Goal: Task Accomplishment & Management: Use online tool/utility

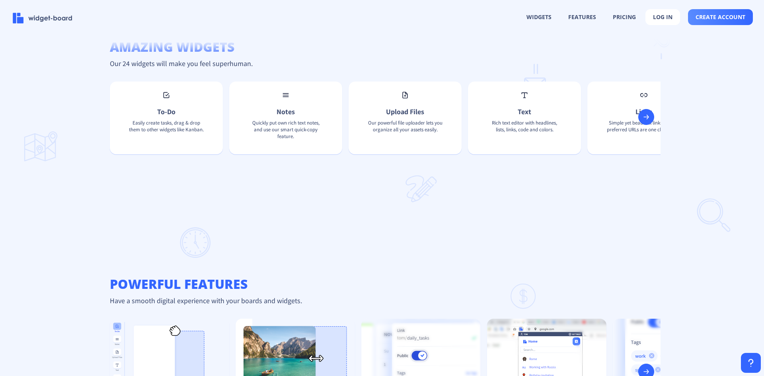
scroll to position [575, 0]
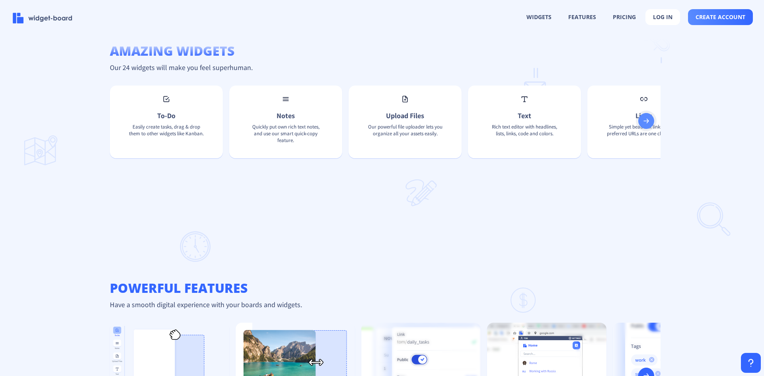
click at [644, 122] on rect at bounding box center [646, 121] width 8 height 8
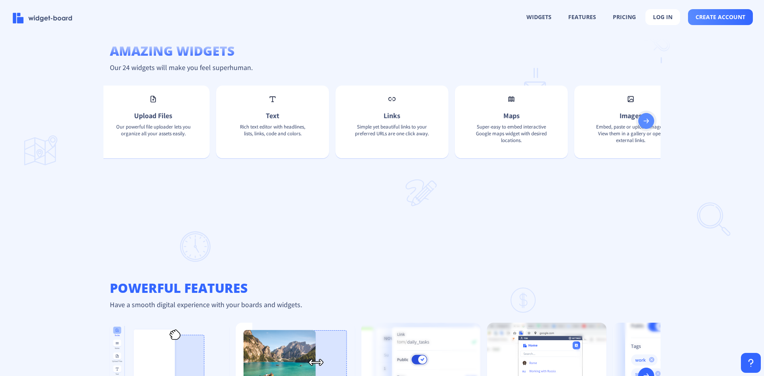
scroll to position [0, 255]
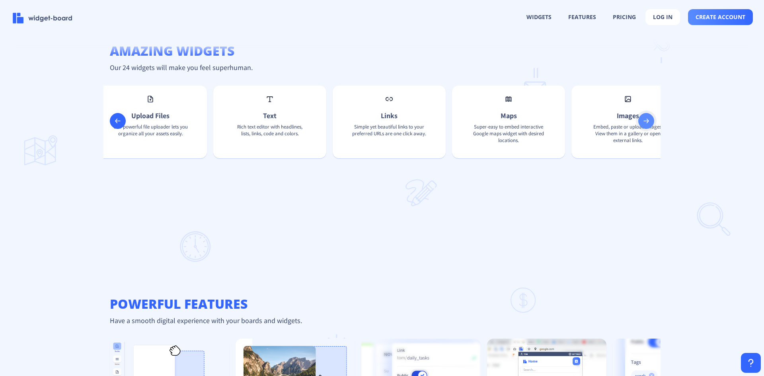
click at [643, 123] on rect at bounding box center [646, 121] width 8 height 8
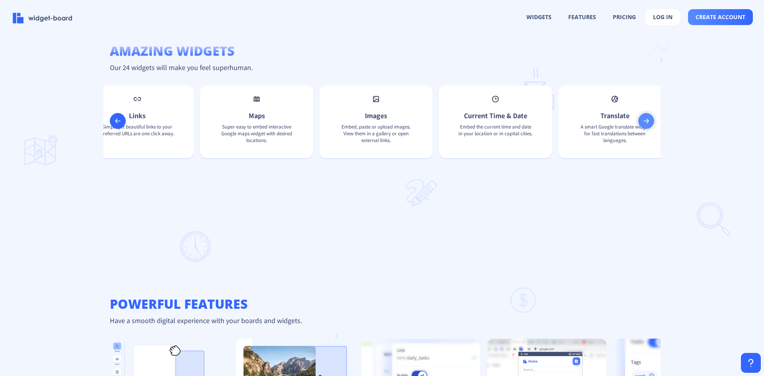
scroll to position [0, 509]
click at [409, 131] on p "Embed, paste or upload images. View them in a gallery or open external links." at bounding box center [373, 135] width 88 height 24
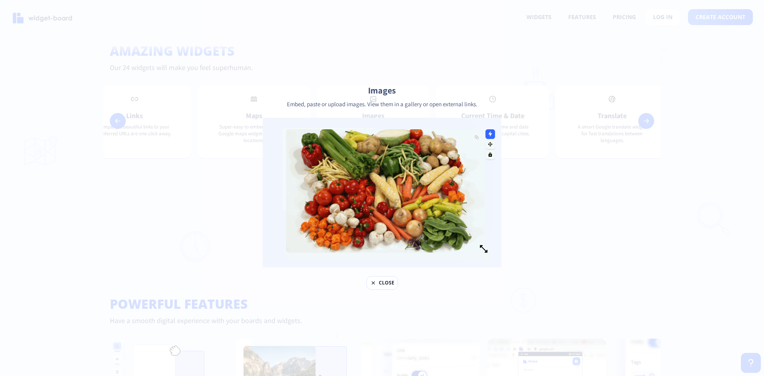
click at [376, 282] on rect at bounding box center [373, 283] width 6 height 6
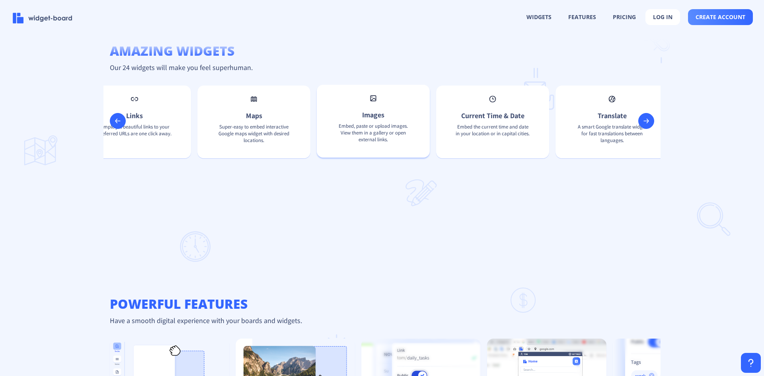
click at [397, 91] on div "Images Embed, paste or upload images. View them in a gallery or open external l…" at bounding box center [373, 121] width 113 height 73
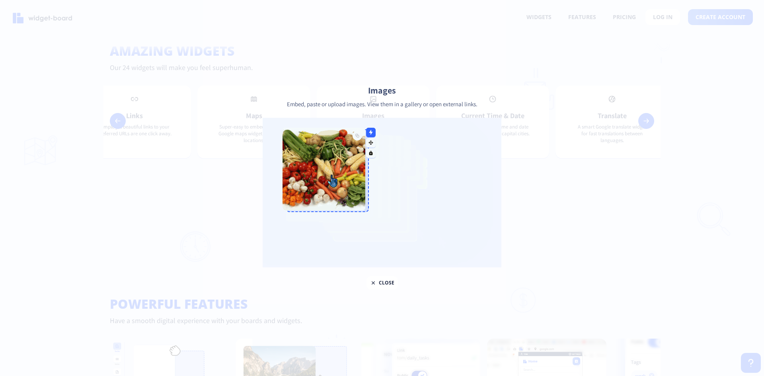
click at [373, 203] on img at bounding box center [382, 193] width 239 height 150
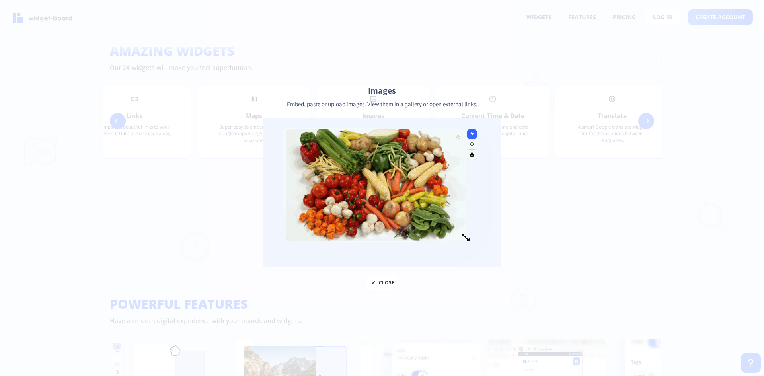
click at [466, 176] on img at bounding box center [382, 193] width 239 height 150
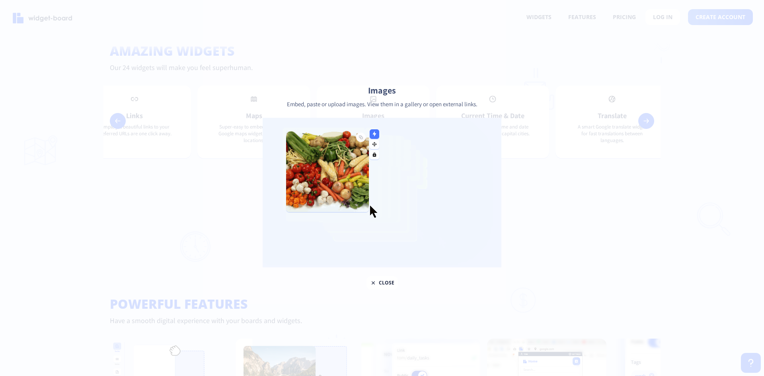
click at [520, 143] on div at bounding box center [382, 188] width 764 height 376
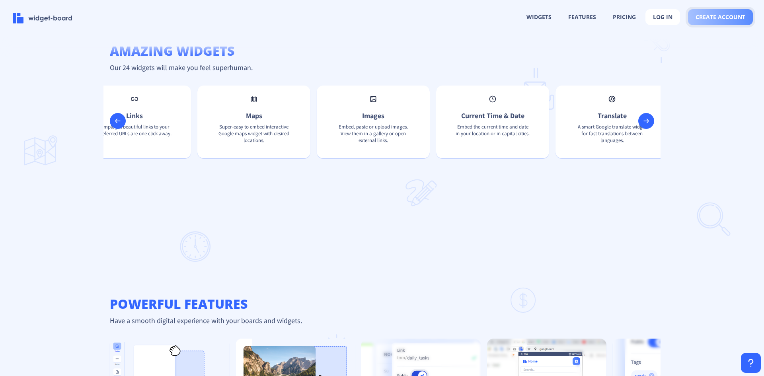
click at [721, 14] on span "create account" at bounding box center [721, 17] width 50 height 6
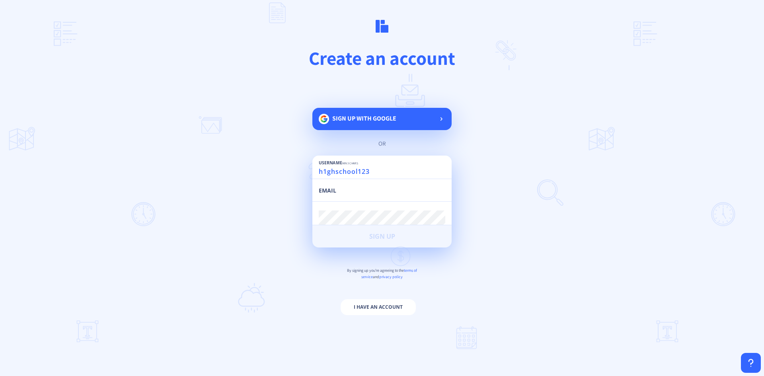
type input "h1ghschool123"
click at [350, 192] on input "email" at bounding box center [382, 194] width 127 height 14
type input "[EMAIL_ADDRESS][DOMAIN_NAME]"
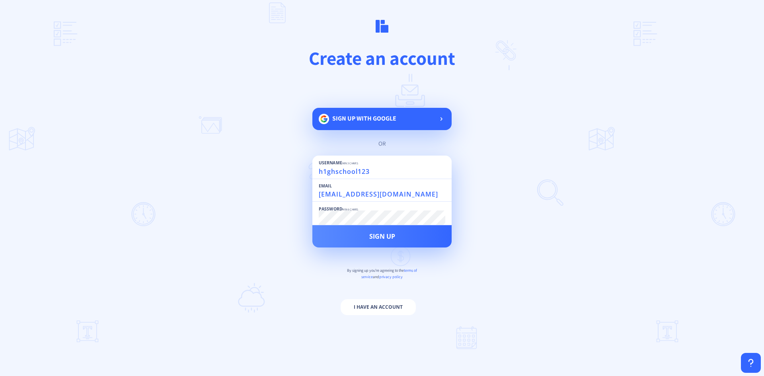
click at [312, 225] on button "Sign Up" at bounding box center [381, 236] width 139 height 22
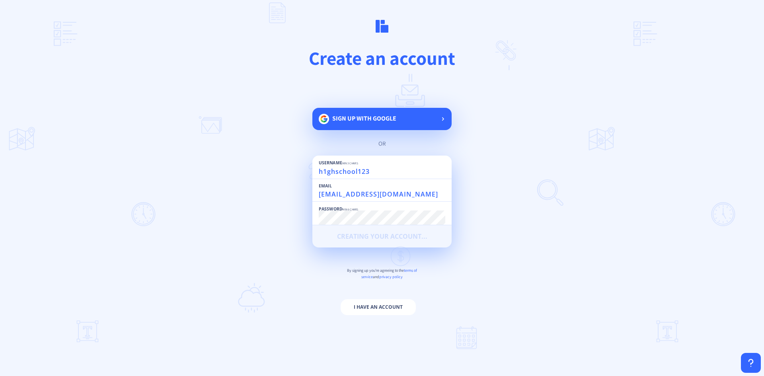
click at [419, 125] on div "Sign up with google" at bounding box center [381, 119] width 139 height 22
type input "user638478446"
click at [356, 195] on input "email" at bounding box center [382, 194] width 127 height 14
type input "[EMAIL_ADDRESS][DOMAIN_NAME]"
click at [405, 206] on div "Password min 6 chars" at bounding box center [382, 213] width 127 height 23
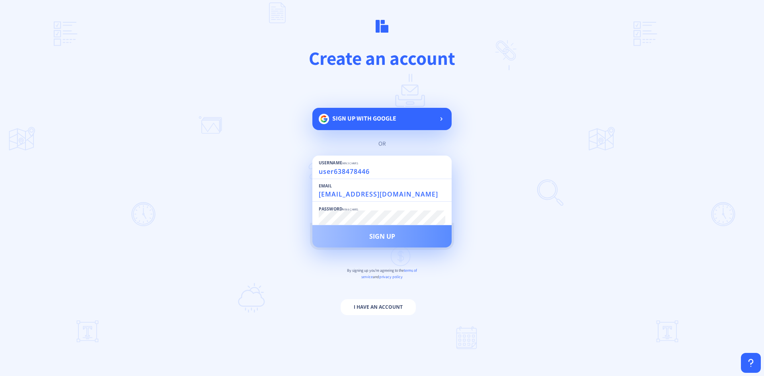
click at [420, 240] on button "Sign Up" at bounding box center [381, 236] width 139 height 22
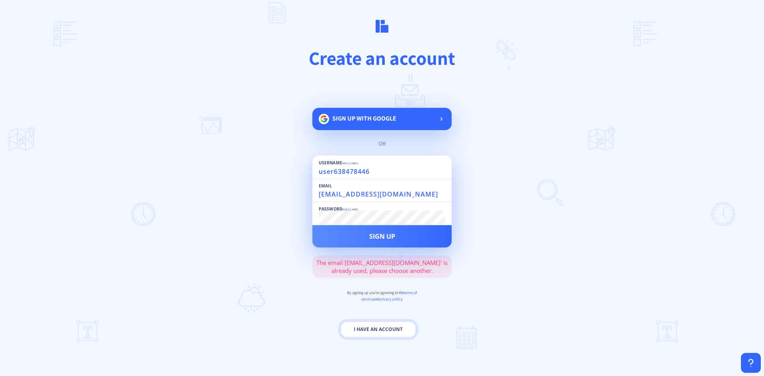
click at [357, 328] on button "I have an account" at bounding box center [378, 330] width 75 height 16
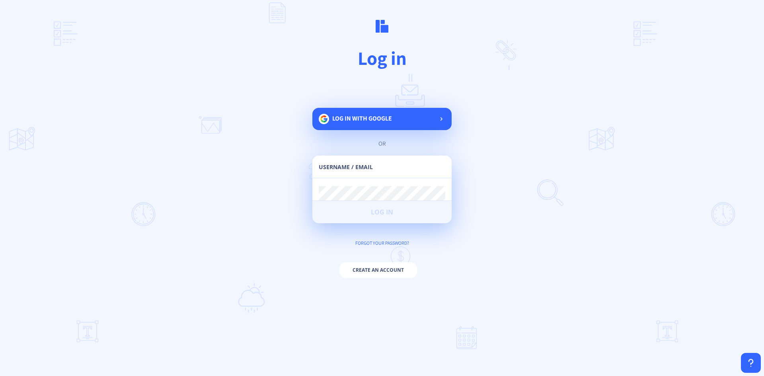
click at [374, 174] on input "text" at bounding box center [382, 171] width 127 height 14
type input "[EMAIL_ADDRESS][DOMAIN_NAME]"
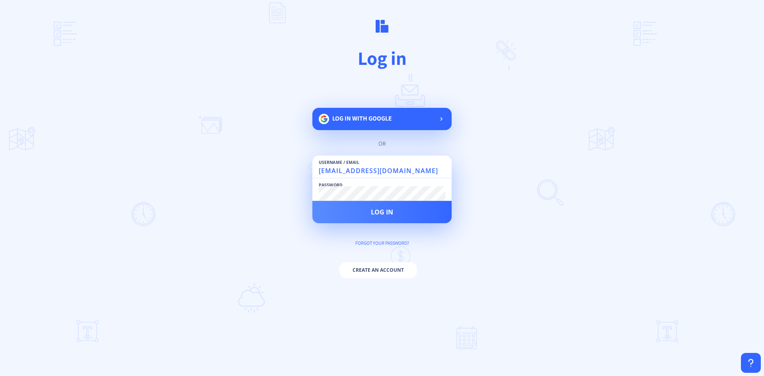
click at [312, 201] on button "Log in" at bounding box center [381, 212] width 139 height 22
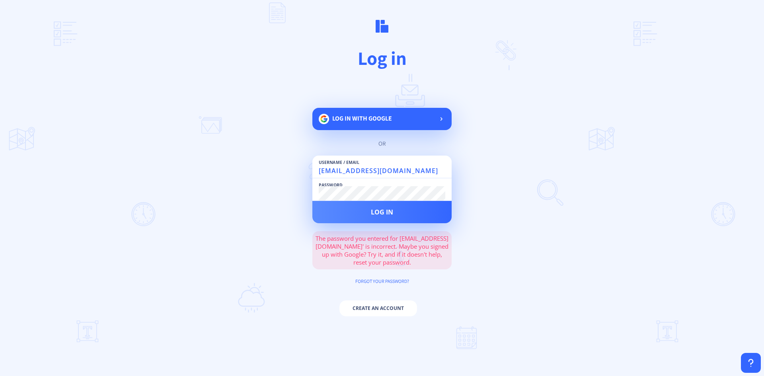
click at [312, 201] on button "Log in" at bounding box center [381, 212] width 139 height 22
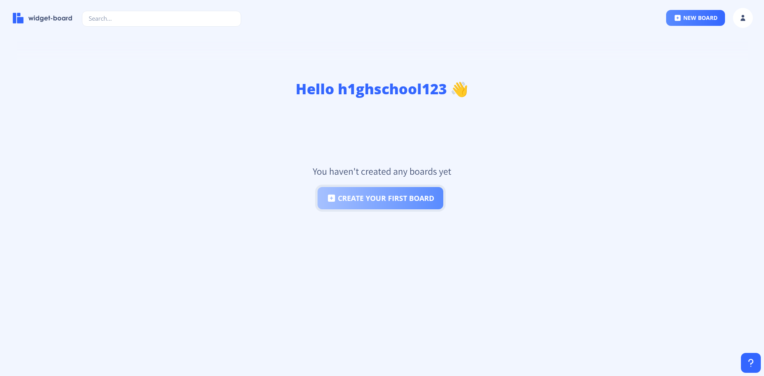
click at [412, 207] on button "create your first board" at bounding box center [381, 198] width 126 height 22
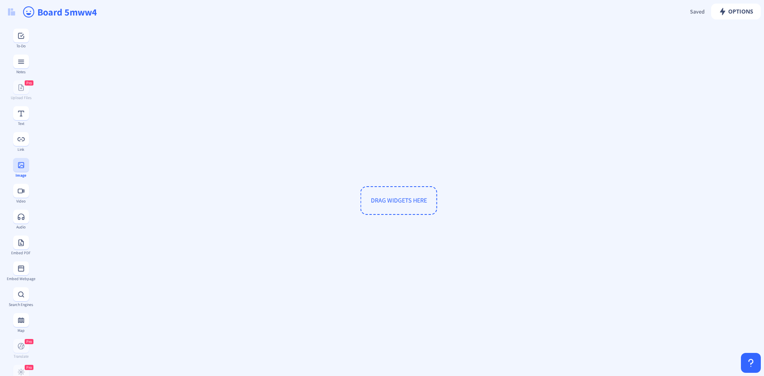
click at [17, 166] on icon at bounding box center [21, 165] width 8 height 8
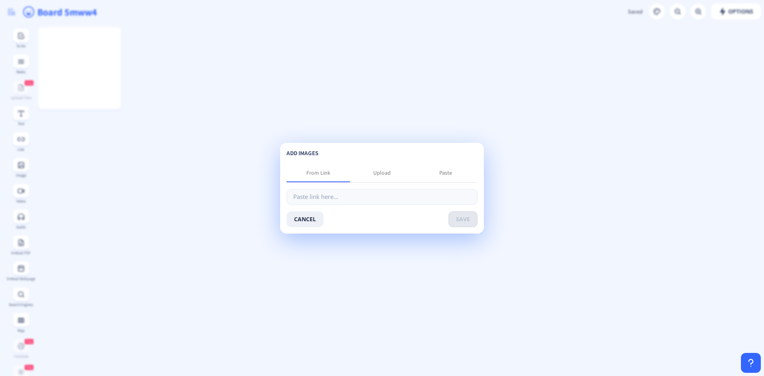
click at [241, 194] on app-new "Options Saved Saving... Board 5mww4 To-Do Notes Pro Upload Files Text Link Imag…" at bounding box center [382, 188] width 764 height 376
click at [306, 219] on button "cancel" at bounding box center [305, 219] width 37 height 16
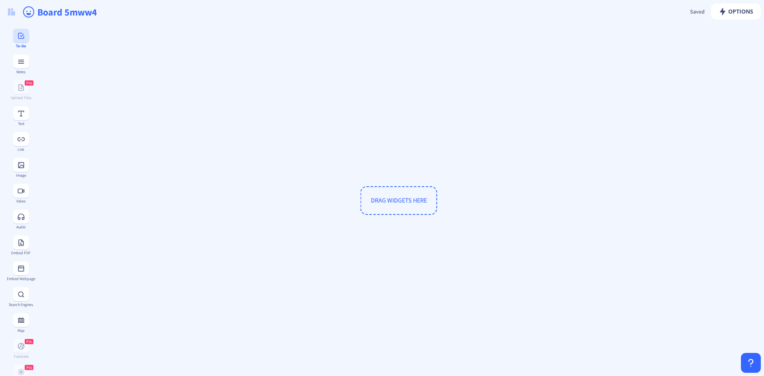
click at [21, 41] on button at bounding box center [21, 36] width 16 height 14
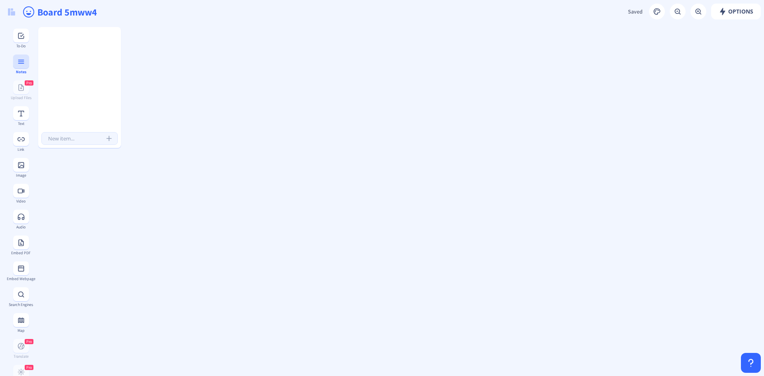
click at [16, 68] on button at bounding box center [21, 62] width 16 height 14
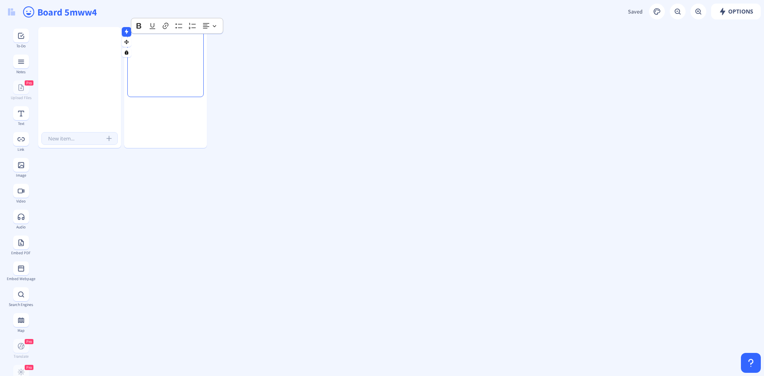
click at [103, 44] on div at bounding box center [79, 81] width 83 height 97
drag, startPoint x: 103, startPoint y: 44, endPoint x: 54, endPoint y: 44, distance: 49.3
click at [54, 44] on div at bounding box center [79, 81] width 83 height 97
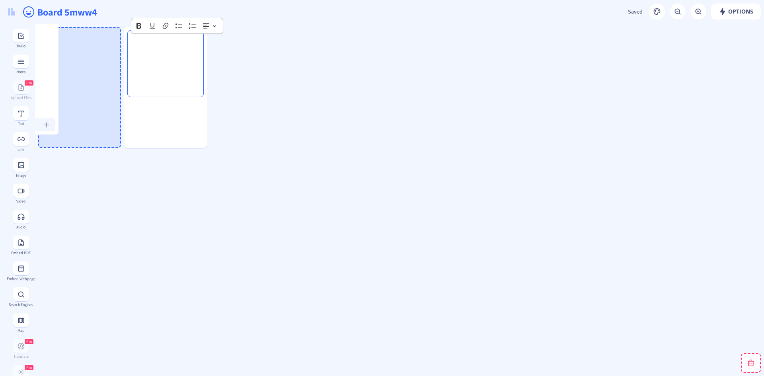
drag, startPoint x: 62, startPoint y: 48, endPoint x: 0, endPoint y: 28, distance: 65.4
click at [0, 28] on app-new "Options Saved Saving... Board 5mww4 To-Do Notes Pro Upload Files Text Link Imag…" at bounding box center [382, 188] width 764 height 376
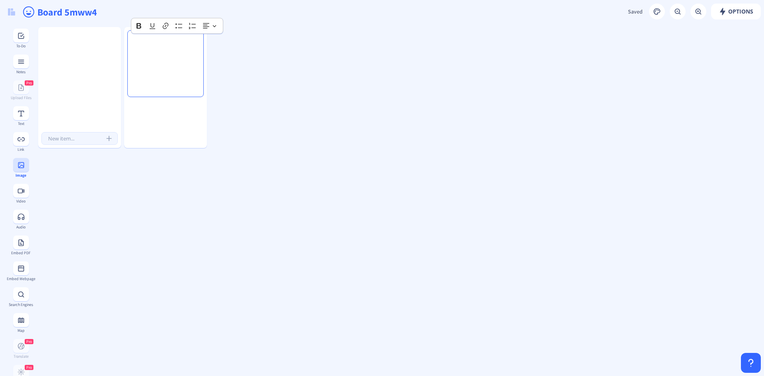
click at [26, 174] on div "Image" at bounding box center [20, 175] width 29 height 4
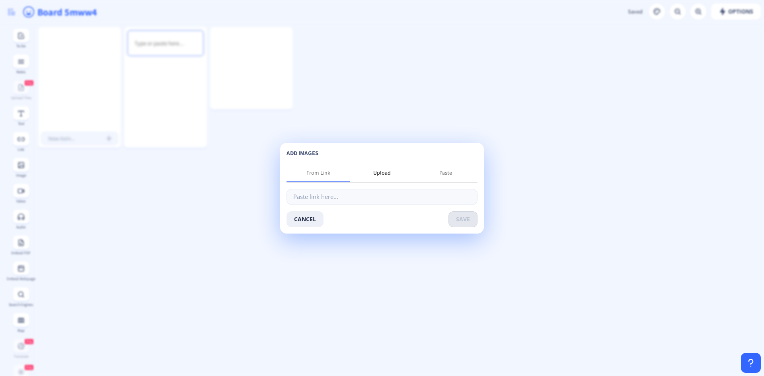
click at [355, 175] on div "Upload" at bounding box center [382, 172] width 64 height 19
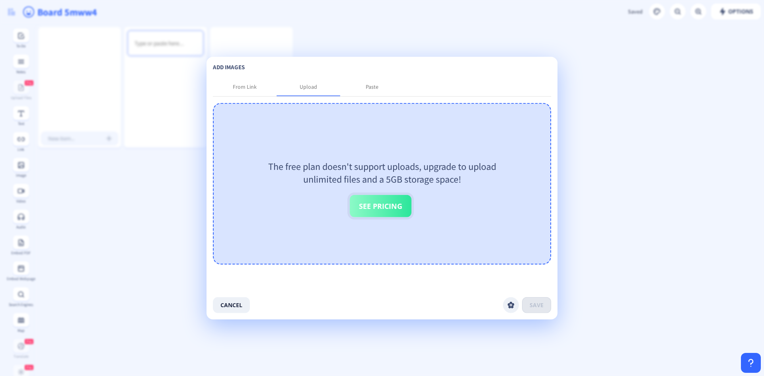
click at [367, 210] on button "See Pricing" at bounding box center [381, 206] width 62 height 22
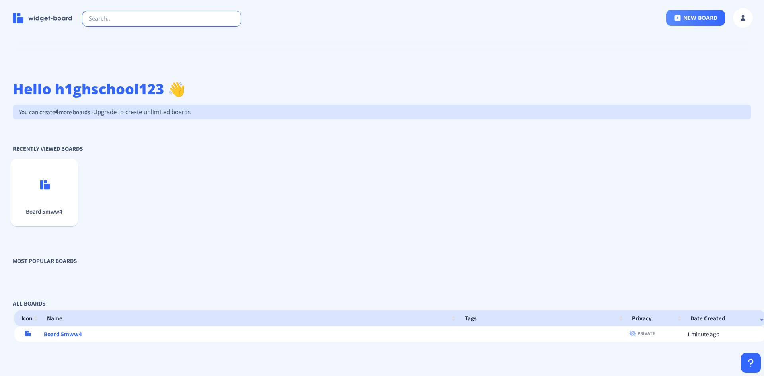
click at [159, 20] on input "text" at bounding box center [161, 19] width 159 height 16
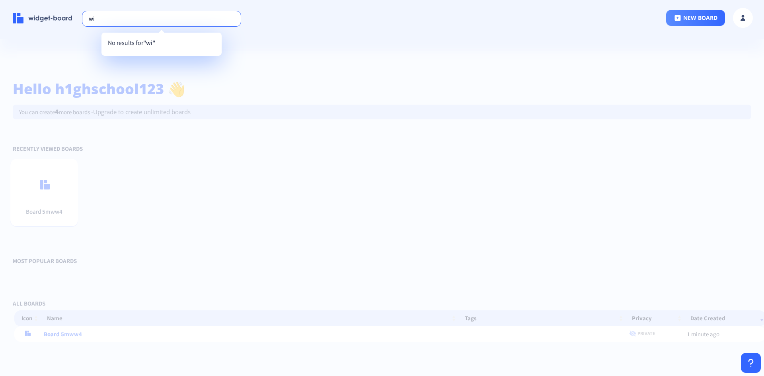
type input "w"
click at [194, 122] on div at bounding box center [382, 188] width 764 height 376
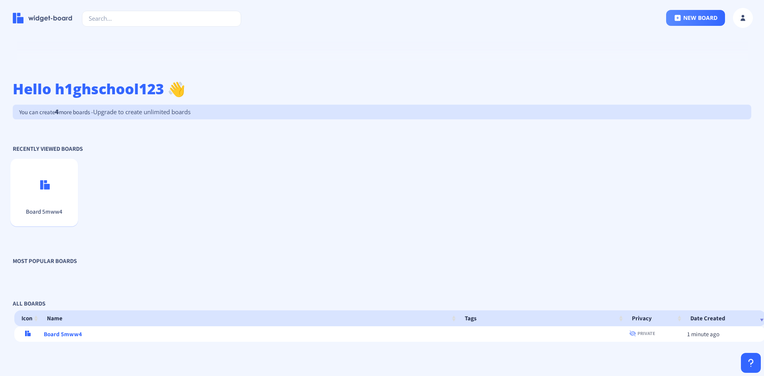
scroll to position [31, 0]
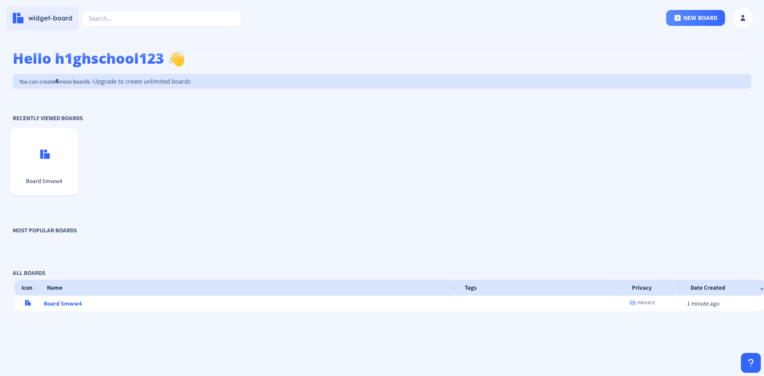
click at [35, 23] on button at bounding box center [42, 18] width 72 height 24
click at [689, 18] on button "new board" at bounding box center [695, 18] width 59 height 16
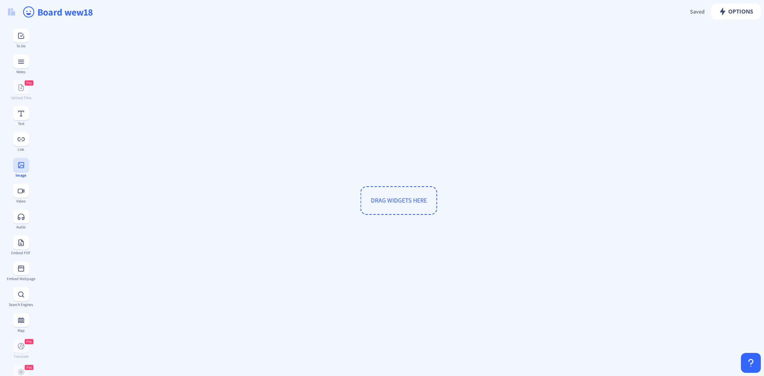
click at [25, 169] on rect at bounding box center [21, 165] width 8 height 8
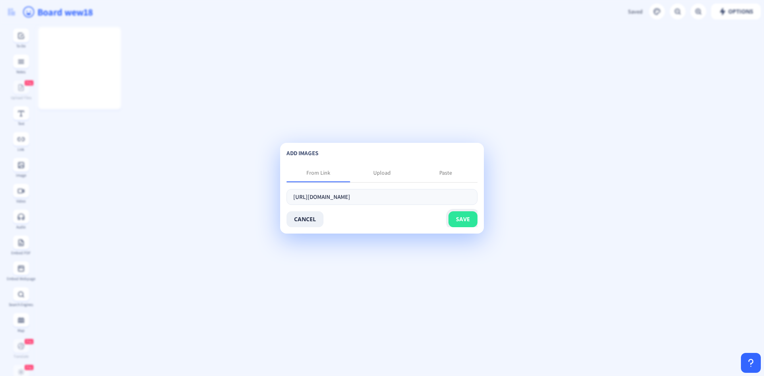
click at [472, 223] on button "save" at bounding box center [462, 219] width 29 height 16
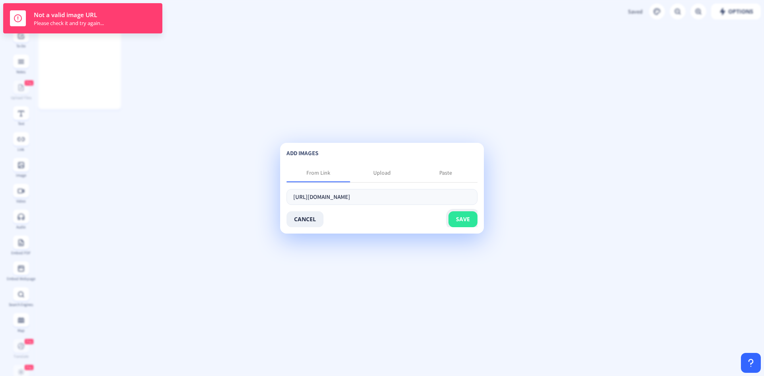
click at [472, 223] on button "save" at bounding box center [462, 219] width 29 height 16
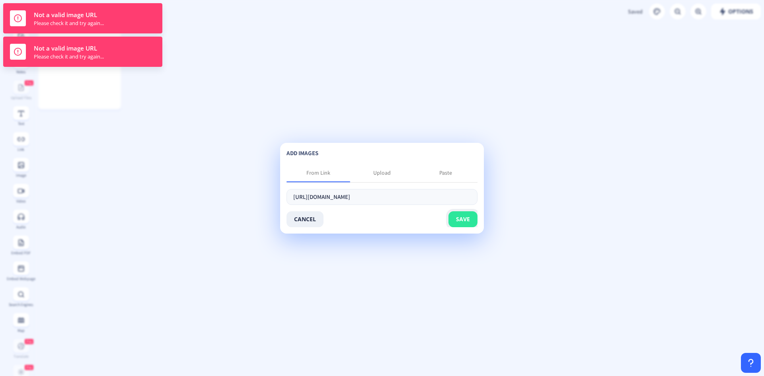
click at [472, 223] on button "save" at bounding box center [462, 219] width 29 height 16
click at [267, 108] on app-new "Options Saved Saving... Board wew18 To-Do Notes Pro Upload Files Text Link Imag…" at bounding box center [382, 188] width 764 height 376
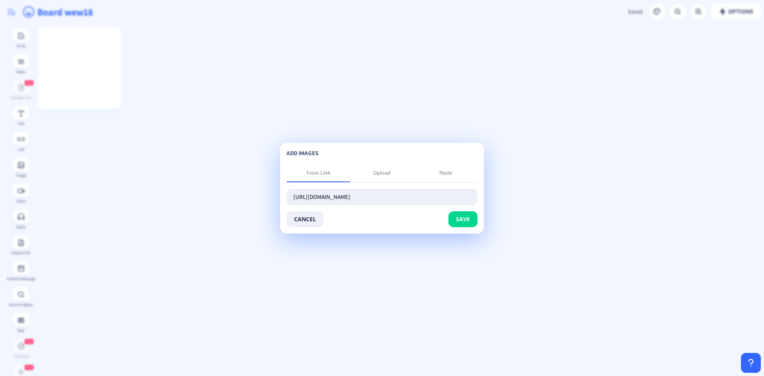
click at [397, 196] on input "https://uk.pinterest.com/pin/7388786883948725/" at bounding box center [382, 197] width 191 height 16
click at [431, 194] on input "https://uk.pinterest.com/pin/7388786883948725/" at bounding box center [382, 197] width 191 height 16
type input "h"
paste input "851Ik6zQXCbHZlyFiu6V"
type input "851Ik6zQXCbHZlyFiu6V"
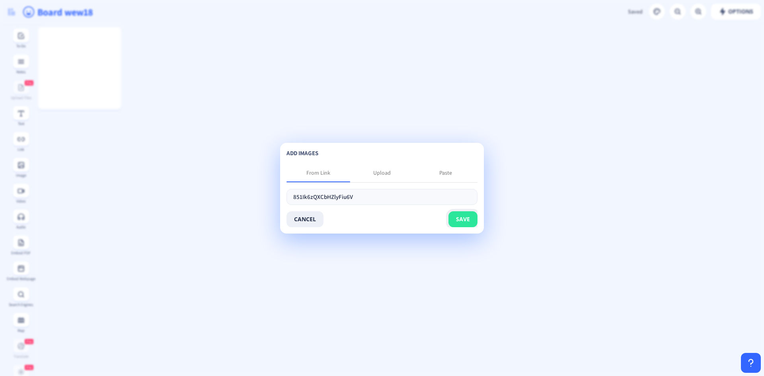
click at [470, 219] on button "save" at bounding box center [462, 219] width 29 height 16
